Goal: Information Seeking & Learning: Check status

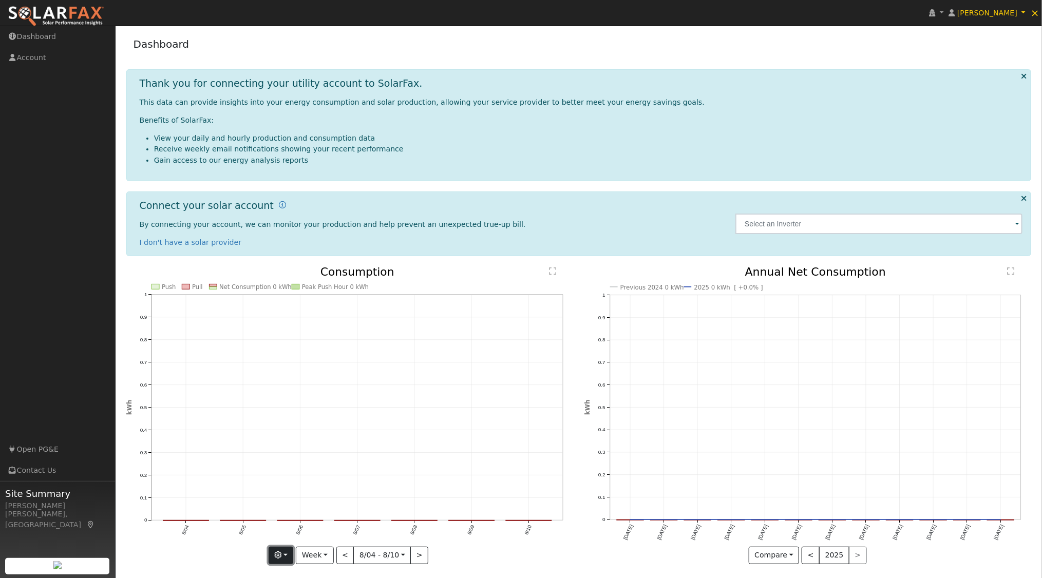
click at [291, 550] on button "button" at bounding box center [281, 555] width 25 height 17
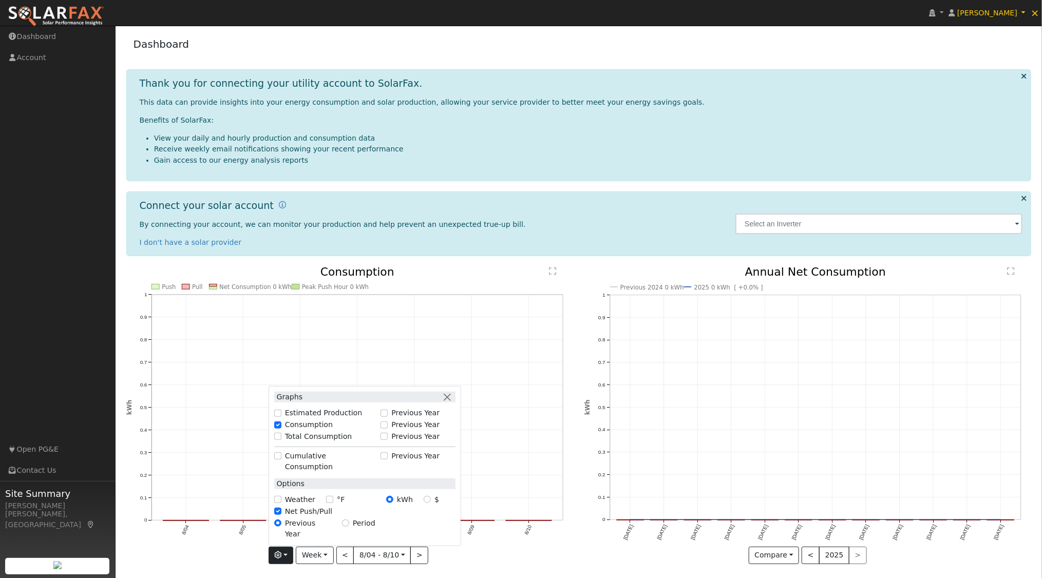
click at [295, 442] on label "Total Consumption" at bounding box center [318, 436] width 67 height 11
click at [281, 440] on input "Total Consumption" at bounding box center [277, 436] width 7 height 7
checkbox input "true"
click at [393, 442] on div "Previous Year" at bounding box center [417, 436] width 74 height 11
click at [380, 443] on div "Total Consumption" at bounding box center [325, 437] width 112 height 12
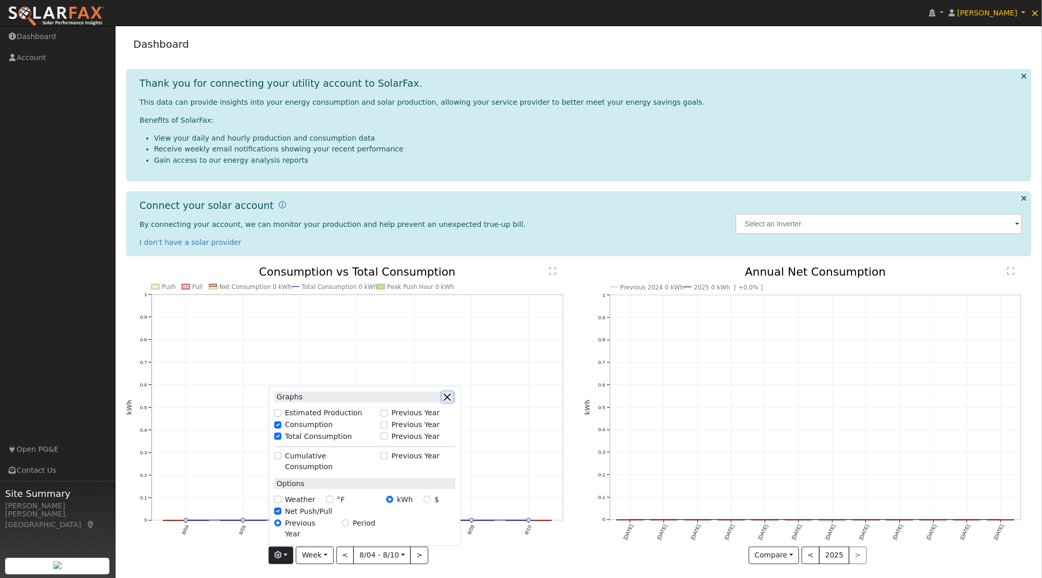
click at [451, 402] on button "button" at bounding box center [447, 397] width 11 height 11
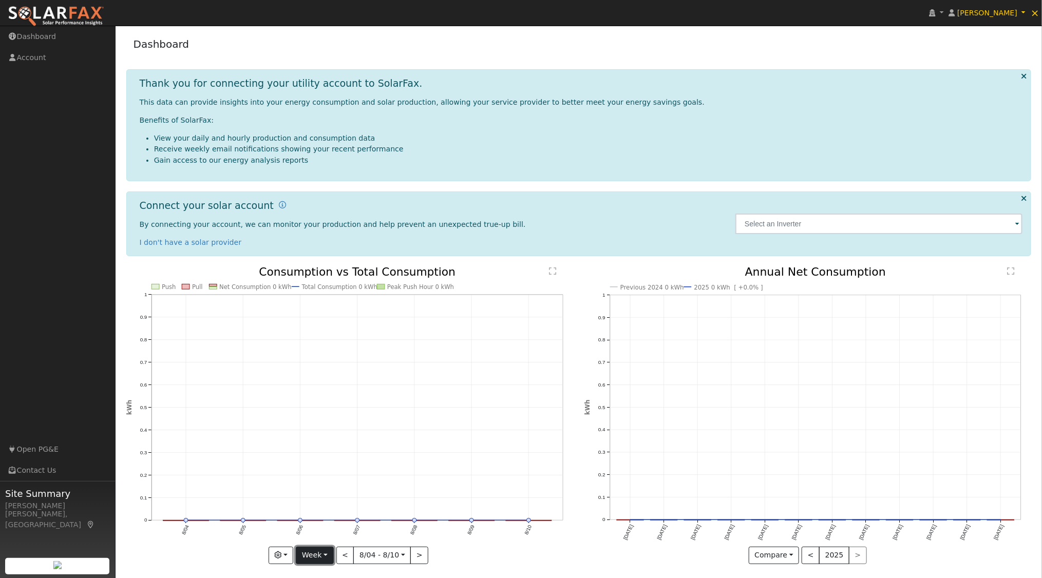
click at [322, 554] on button "Week" at bounding box center [314, 555] width 37 height 17
click at [322, 519] on link "Year" at bounding box center [331, 520] width 71 height 14
type input "2024-08-01"
click at [52, 34] on link "Dashboard" at bounding box center [58, 36] width 116 height 21
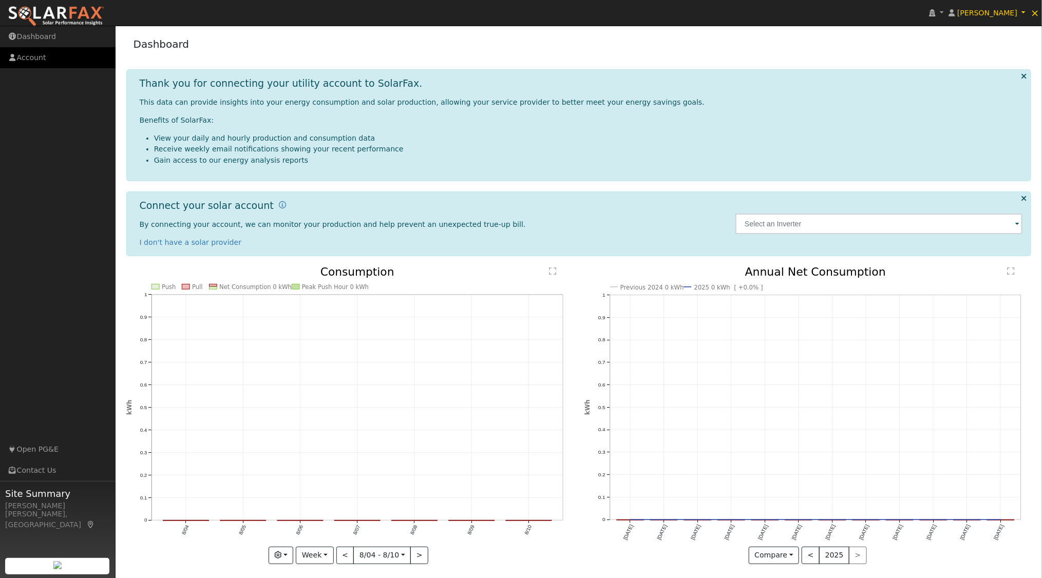
click at [30, 57] on link "Account" at bounding box center [58, 57] width 116 height 21
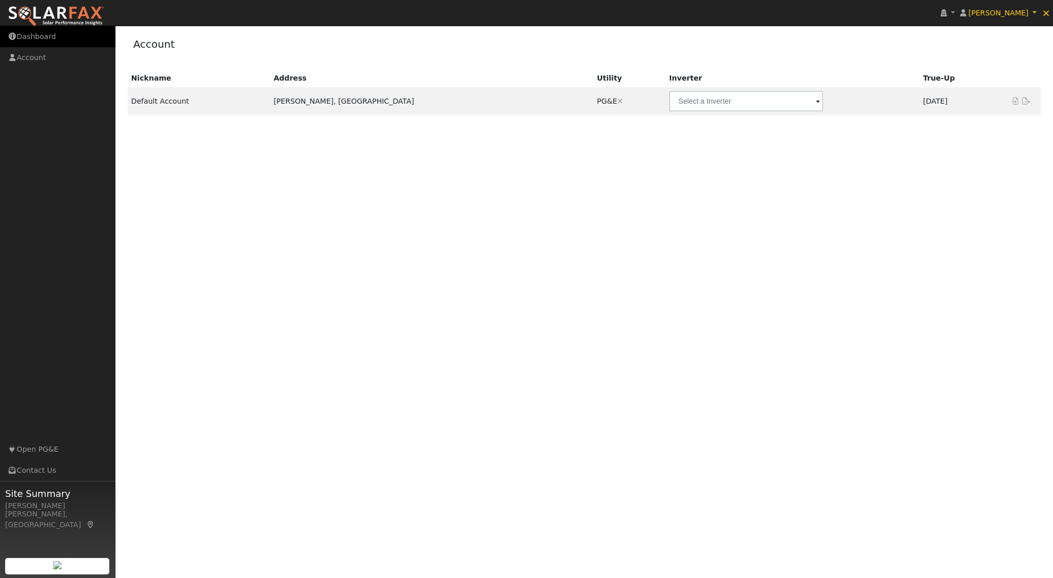
click at [33, 39] on link "Dashboard" at bounding box center [58, 36] width 116 height 21
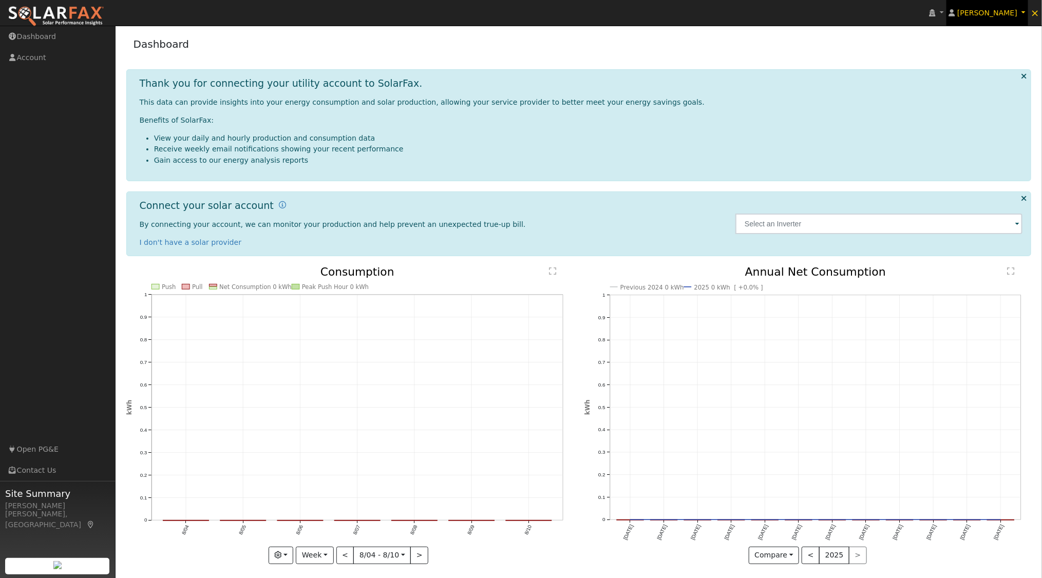
click at [1000, 9] on span "[PERSON_NAME]" at bounding box center [987, 13] width 60 height 8
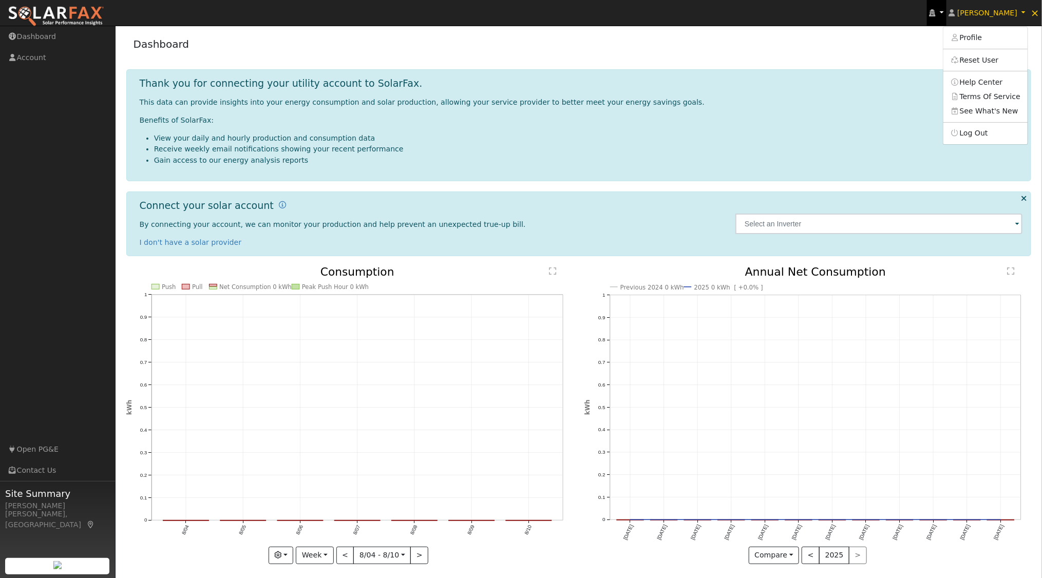
click at [939, 17] on link at bounding box center [937, 13] width 20 height 26
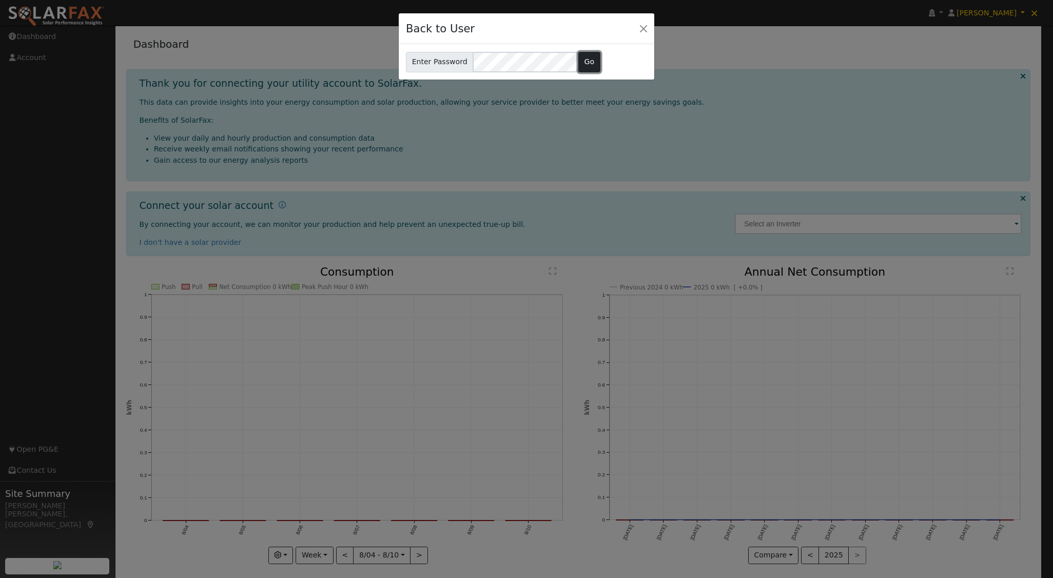
click at [584, 63] on button "Go" at bounding box center [590, 62] width 22 height 21
